Goal: Complete application form: Complete application form

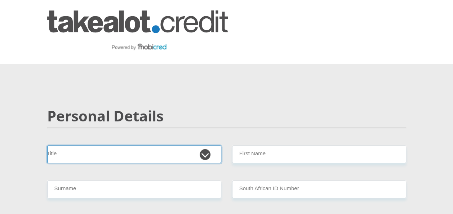
click at [207, 153] on select "Mr Ms Mrs Dr [PERSON_NAME]" at bounding box center [134, 155] width 174 height 18
select select "Mr"
click at [47, 146] on select "Mr Ms Mrs Dr [PERSON_NAME]" at bounding box center [134, 155] width 174 height 18
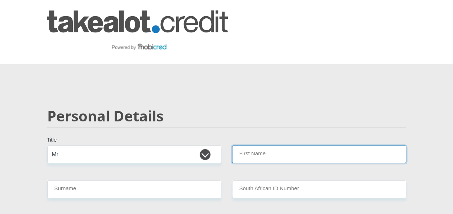
click at [267, 156] on input "First Name" at bounding box center [319, 155] width 174 height 18
type input "[PERSON_NAME]"
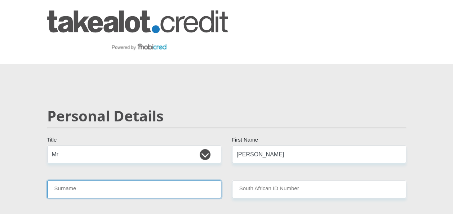
type input "Maans"
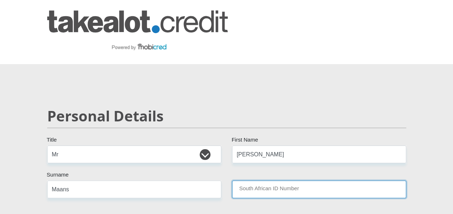
type input "8610105121089"
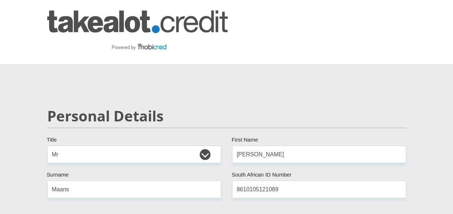
select select "ZAF"
type input "0836219729"
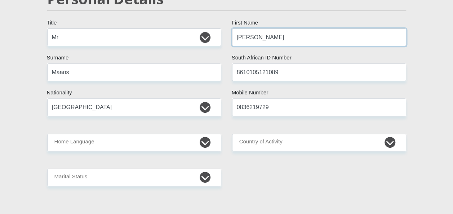
scroll to position [144, 0]
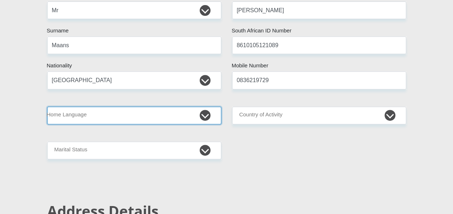
click at [206, 114] on select "Afrikaans English Sepedi South Ndebele Southern Sotho Swati Tsonga Tswana Venda…" at bounding box center [134, 116] width 174 height 18
select select "eng"
click at [47, 107] on select "Afrikaans English Sepedi South Ndebele Southern Sotho Swati Tsonga Tswana Venda…" at bounding box center [134, 116] width 174 height 18
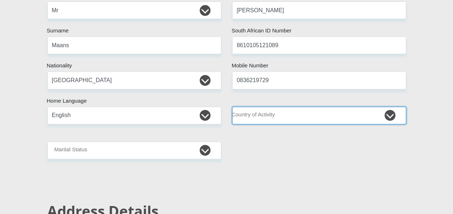
click at [389, 113] on select "[GEOGRAPHIC_DATA] [GEOGRAPHIC_DATA] [GEOGRAPHIC_DATA] [GEOGRAPHIC_DATA] [GEOGRA…" at bounding box center [319, 116] width 174 height 18
select select "ZAF"
click at [232, 107] on select "[GEOGRAPHIC_DATA] [GEOGRAPHIC_DATA] [GEOGRAPHIC_DATA] [GEOGRAPHIC_DATA] [GEOGRA…" at bounding box center [319, 116] width 174 height 18
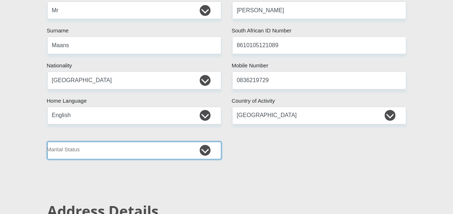
click at [204, 153] on select "Married ANC Single Divorced Widowed Married COP or Customary Law" at bounding box center [134, 151] width 174 height 18
select select "2"
click at [47, 142] on select "Married ANC Single Divorced Widowed Married COP or Customary Law" at bounding box center [134, 151] width 174 height 18
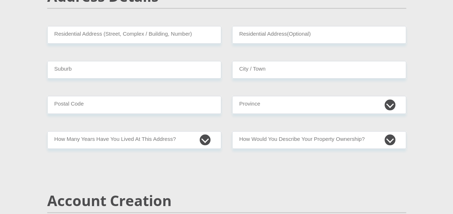
scroll to position [361, 0]
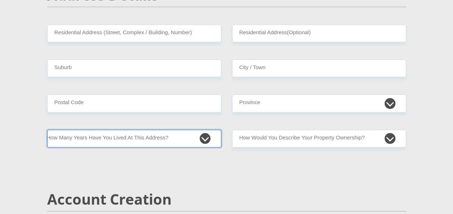
click at [203, 138] on select "less than 1 year 1-3 years 3-5 years 5+ years" at bounding box center [134, 139] width 174 height 18
select select "5"
click at [47, 130] on select "less than 1 year 1-3 years 3-5 years 5+ years" at bounding box center [134, 139] width 174 height 18
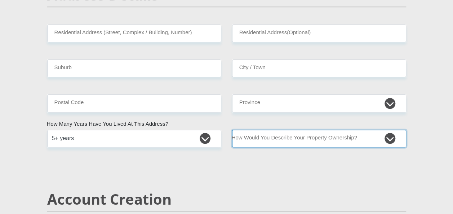
click at [387, 136] on select "Owned Rented Family Owned Company Dwelling" at bounding box center [319, 139] width 174 height 18
select select "parents"
click at [232, 130] on select "Owned Rented Family Owned Company Dwelling" at bounding box center [319, 139] width 174 height 18
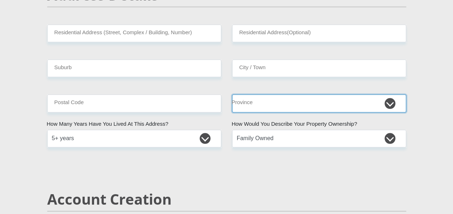
click at [393, 102] on select "Eastern Cape Free State [GEOGRAPHIC_DATA] [GEOGRAPHIC_DATA][DATE] [GEOGRAPHIC_D…" at bounding box center [319, 104] width 174 height 18
select select "Gauteng"
click at [232, 95] on select "Eastern Cape Free State [GEOGRAPHIC_DATA] [GEOGRAPHIC_DATA][DATE] [GEOGRAPHIC_D…" at bounding box center [319, 104] width 174 height 18
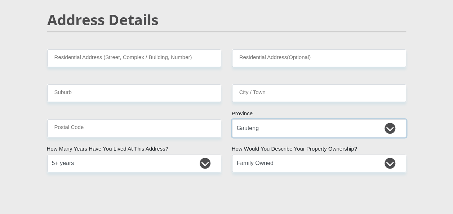
scroll to position [325, 0]
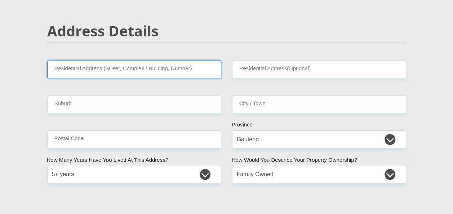
click at [145, 69] on input "Residential Address (Street, Complex / Building, Number)" at bounding box center [134, 70] width 174 height 18
type input "[STREET_ADDRESS]"
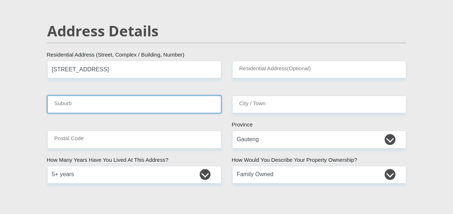
type input "Select"
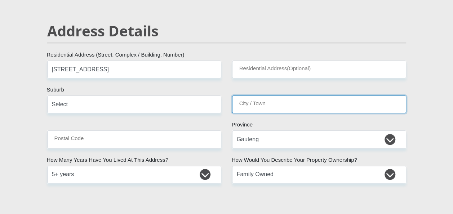
type input "Select"
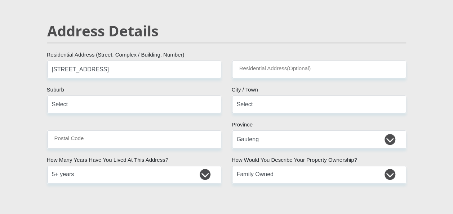
type input "[EMAIL_ADDRESS][DOMAIN_NAME]"
drag, startPoint x: 6, startPoint y: 180, endPoint x: 40, endPoint y: 156, distance: 41.1
click at [181, 108] on input "Select" at bounding box center [134, 105] width 174 height 18
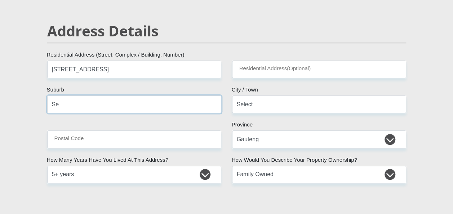
type input "S"
type input "Rust-ter-vaal"
click at [295, 98] on input "Select" at bounding box center [319, 105] width 174 height 18
type input "S"
type input "Vereeniging"
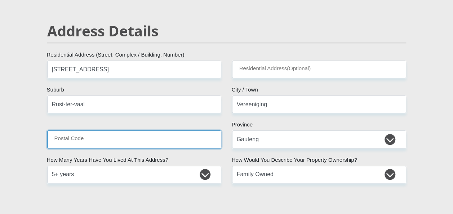
type input "1938"
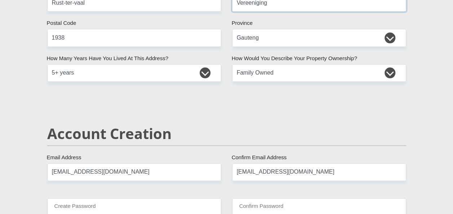
scroll to position [469, 0]
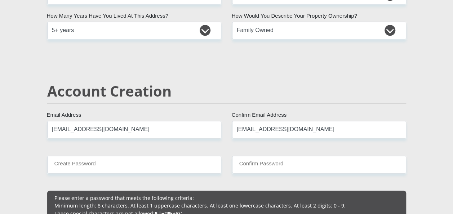
type input "Vereeniging"
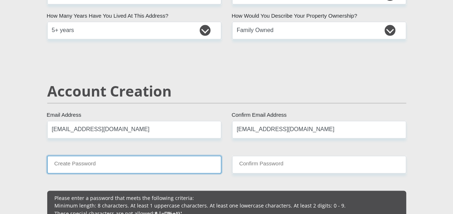
click at [154, 159] on input "Create Password" at bounding box center [134, 165] width 174 height 18
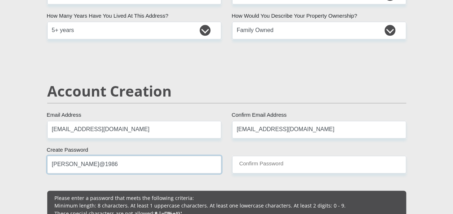
type input "[PERSON_NAME]@1986"
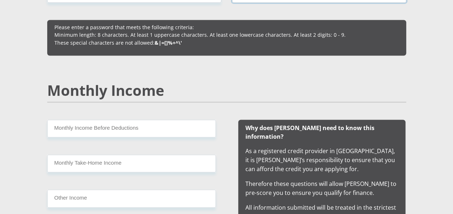
scroll to position [613, 0]
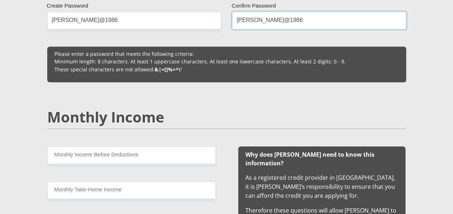
type input "[PERSON_NAME]@1986"
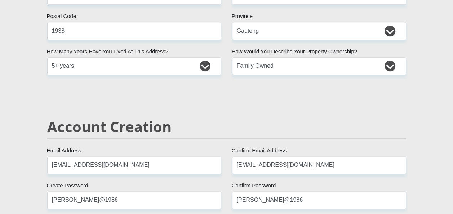
scroll to position [433, 0]
